Goal: Task Accomplishment & Management: Use online tool/utility

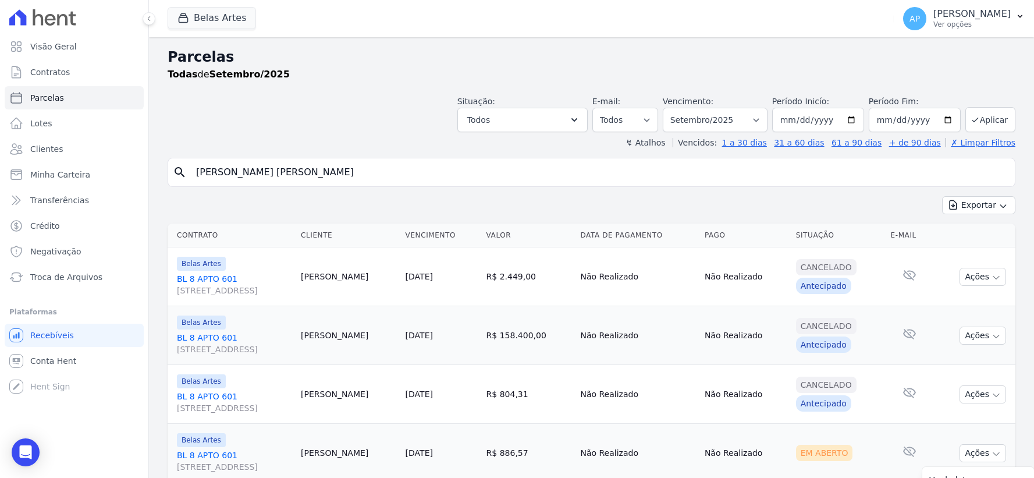
select select
click at [299, 165] on input "[PERSON_NAME] [PERSON_NAME]" at bounding box center [599, 172] width 821 height 23
drag, startPoint x: 315, startPoint y: 173, endPoint x: 19, endPoint y: 172, distance: 296.1
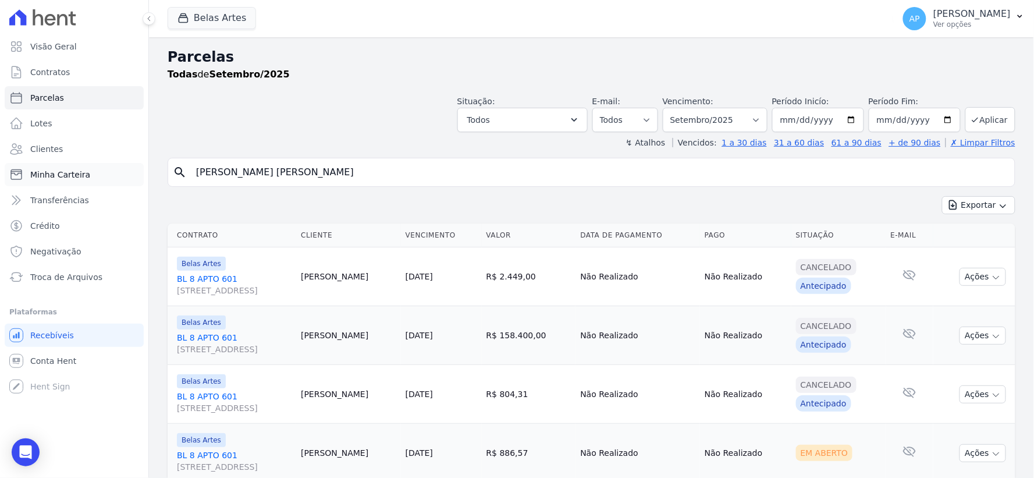
click at [0, 176] on div "Visão Geral Contratos Parcelas Lotes Clientes Minha Carteira Transferências Cré…" at bounding box center [517, 239] width 1034 height 478
paste input "Pedro Felipe Marques"
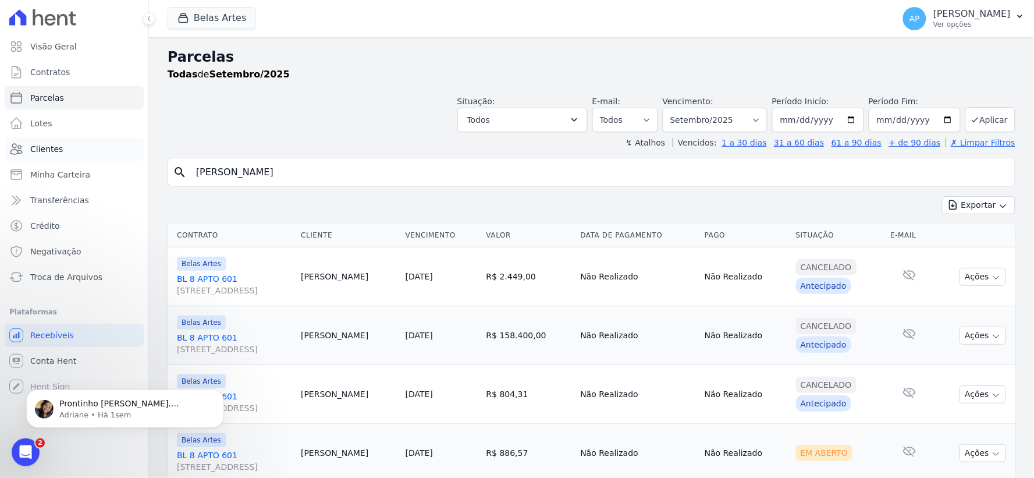
type input "Pedro Felipe Marques"
select select
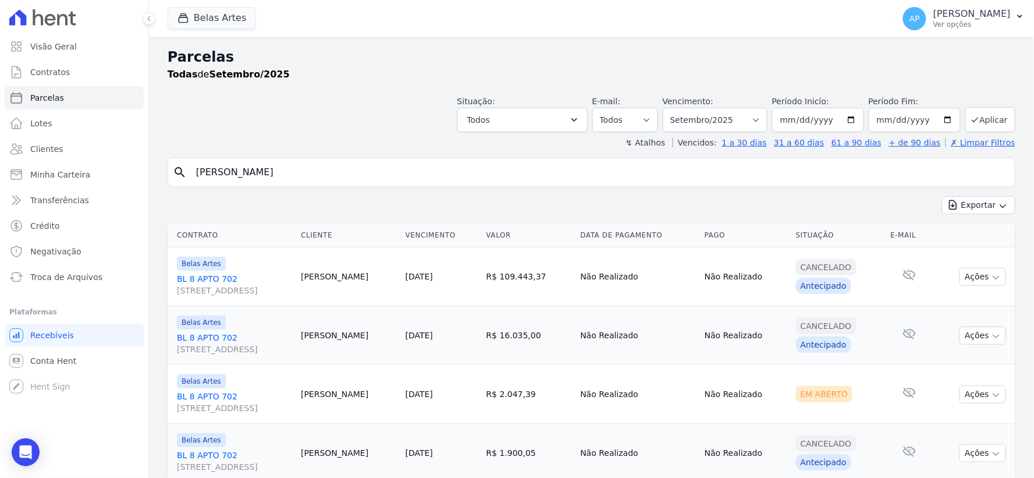
scroll to position [41, 0]
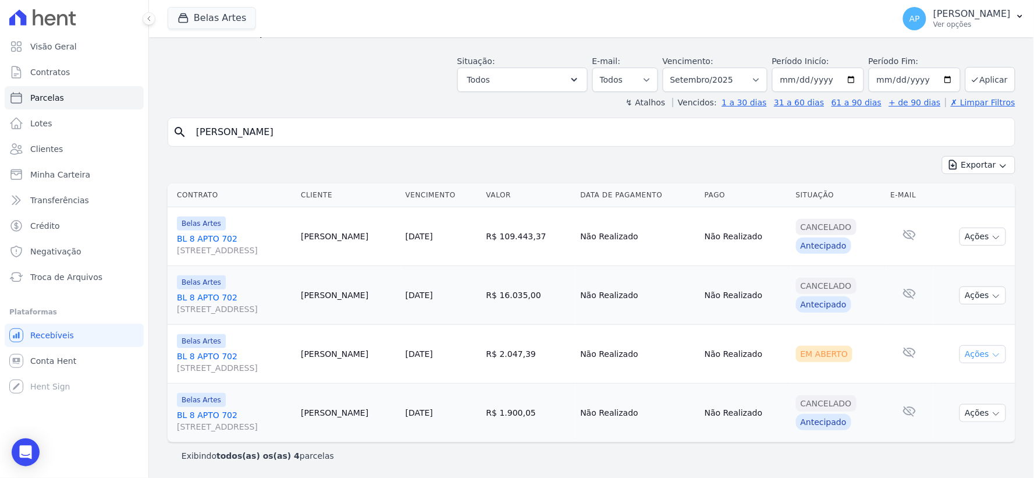
click at [966, 355] on button "Ações" at bounding box center [982, 354] width 47 height 18
click at [954, 376] on link "Ver boleto" at bounding box center [978, 380] width 112 height 22
